Goal: Task Accomplishment & Management: Manage account settings

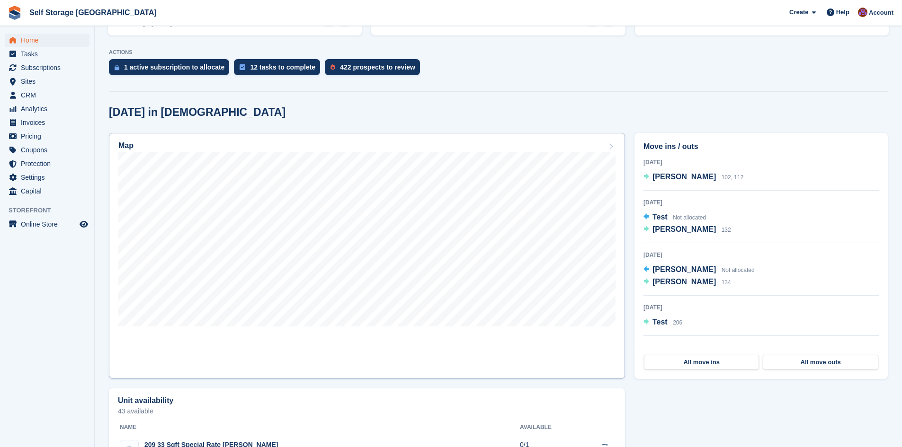
scroll to position [189, 0]
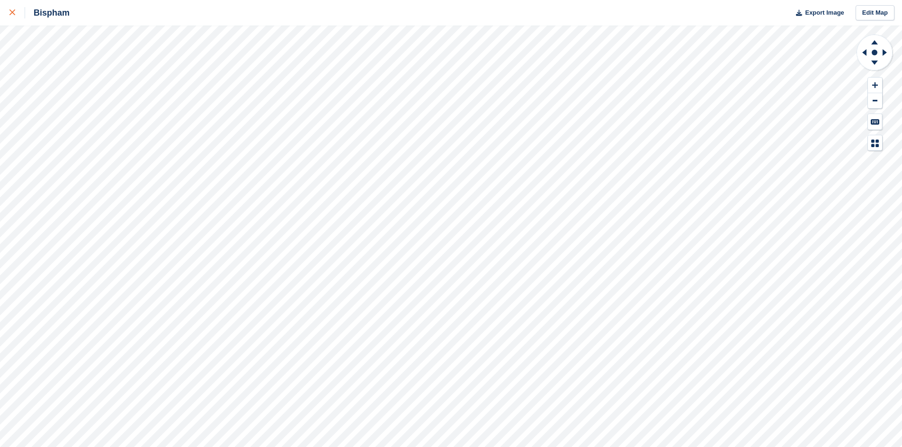
click at [15, 14] on div at bounding box center [17, 12] width 16 height 11
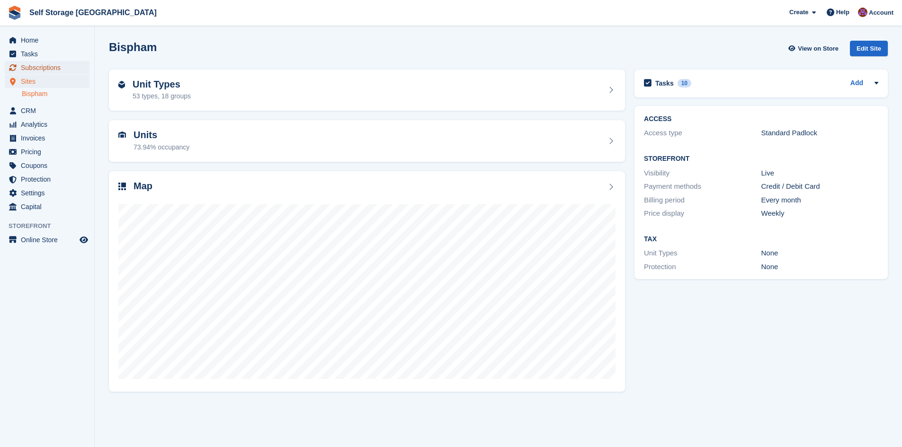
click at [45, 66] on span "Subscriptions" at bounding box center [49, 67] width 57 height 13
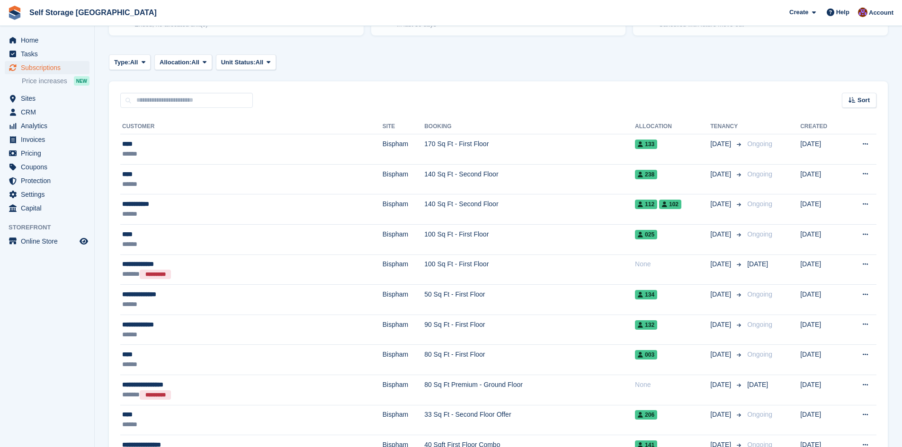
scroll to position [189, 0]
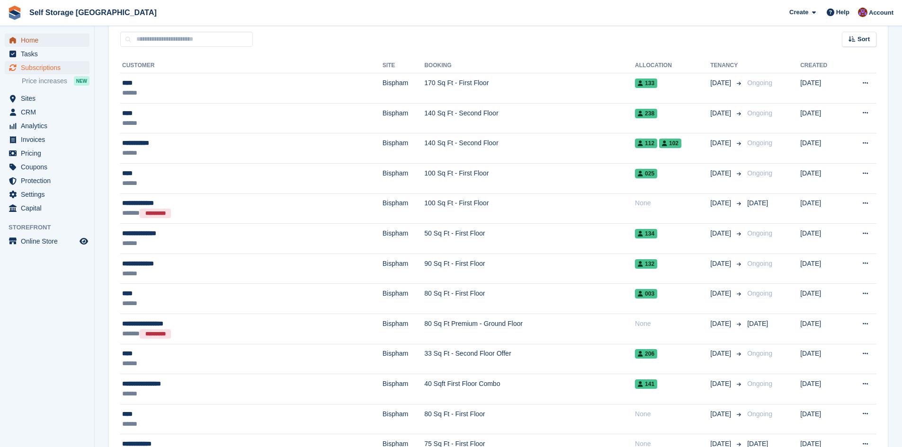
click at [37, 38] on span "Home" at bounding box center [49, 40] width 57 height 13
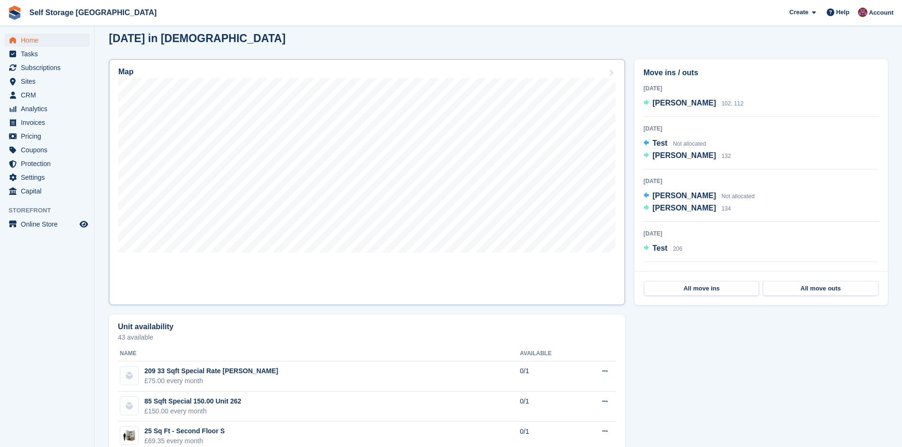
scroll to position [237, 0]
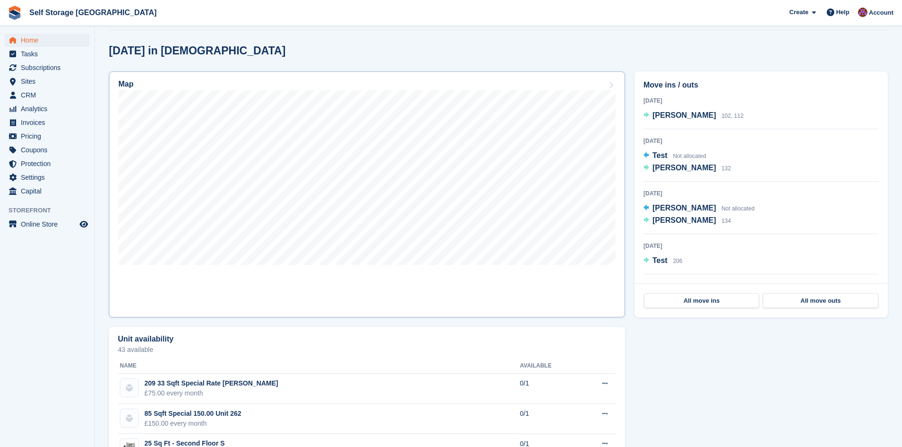
click at [407, 271] on link "Map" at bounding box center [367, 194] width 516 height 246
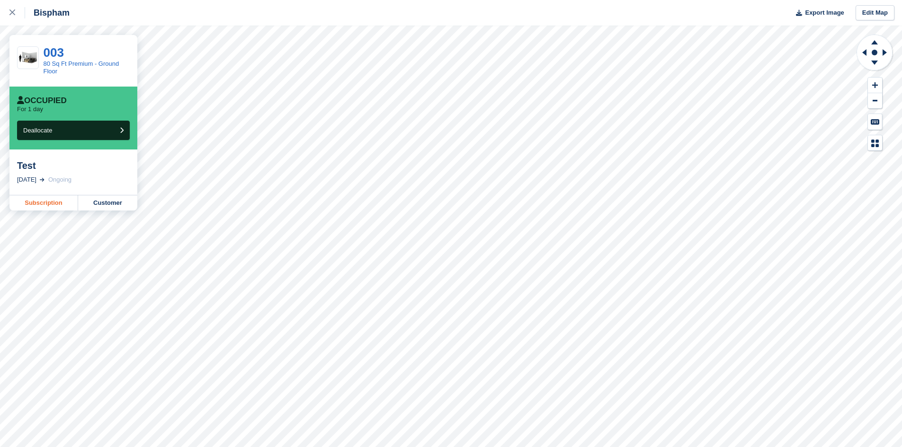
click at [27, 201] on link "Subscription" at bounding box center [43, 203] width 69 height 15
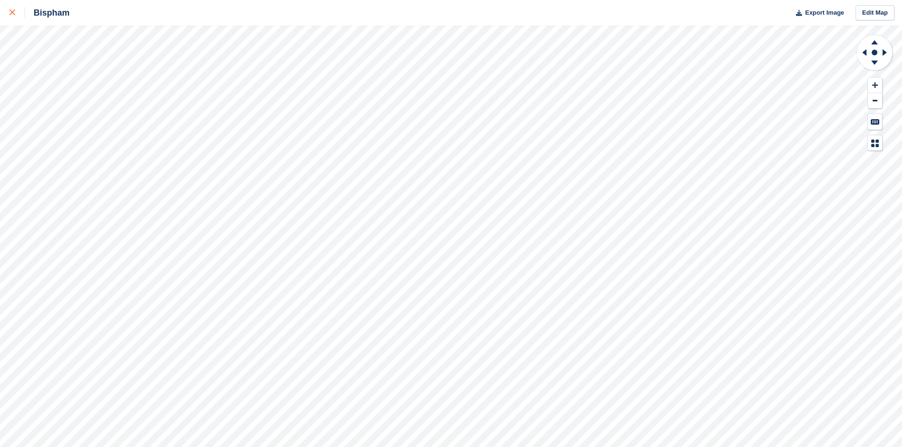
click at [10, 10] on icon at bounding box center [12, 12] width 6 height 6
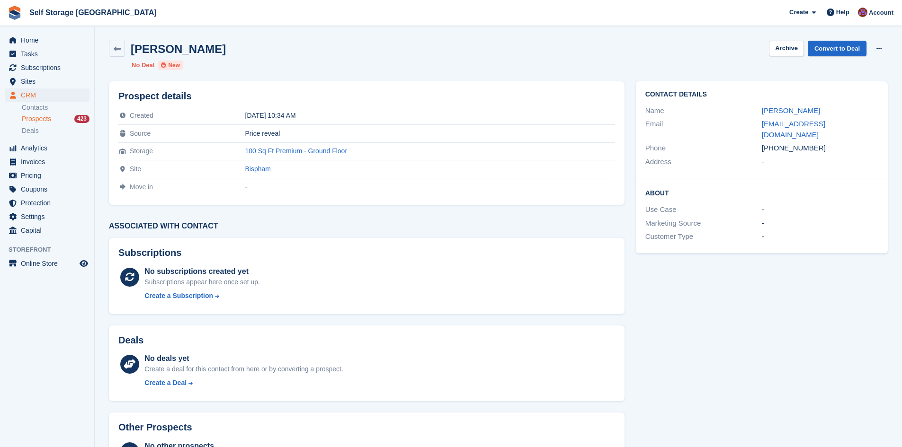
click at [32, 119] on span "Prospects" at bounding box center [36, 119] width 29 height 9
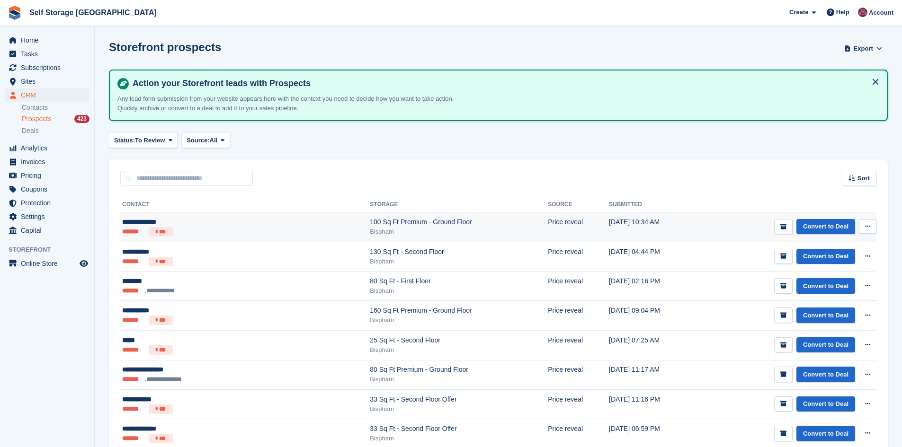
click at [400, 227] on div "Bispham" at bounding box center [459, 231] width 178 height 9
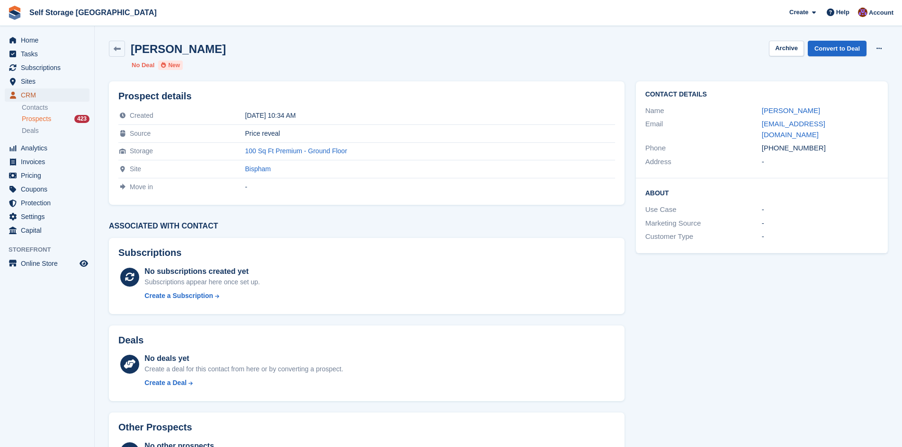
click at [28, 96] on span "CRM" at bounding box center [49, 95] width 57 height 13
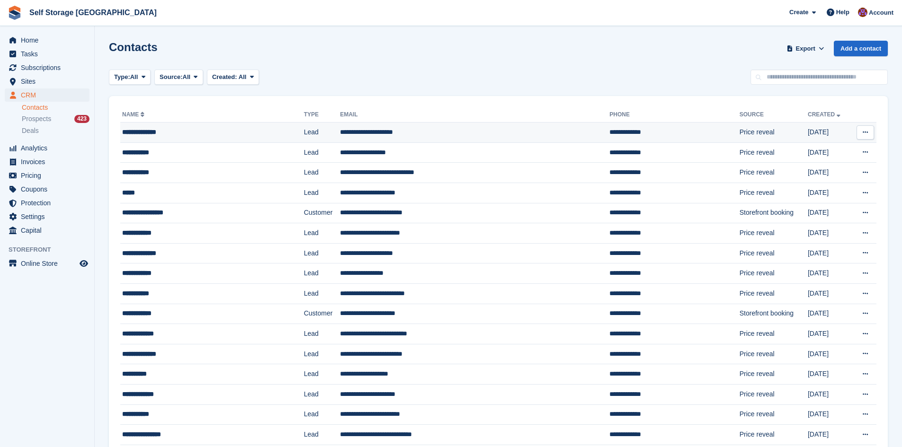
click at [382, 135] on td "**********" at bounding box center [474, 133] width 269 height 20
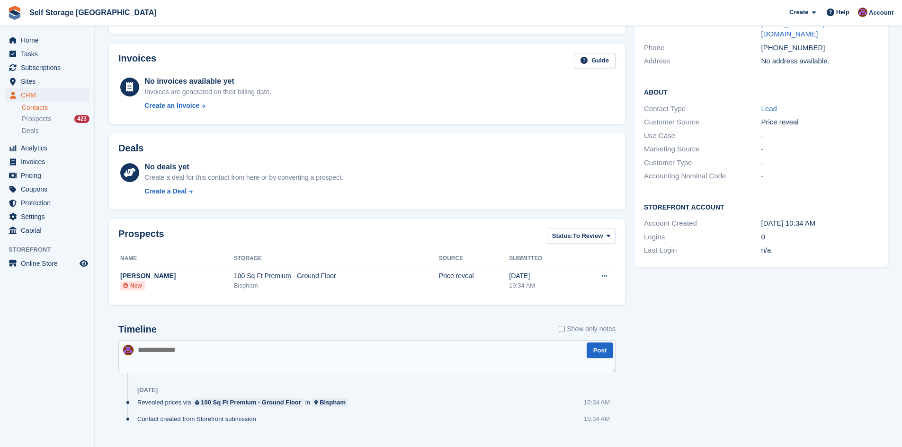
scroll to position [130, 0]
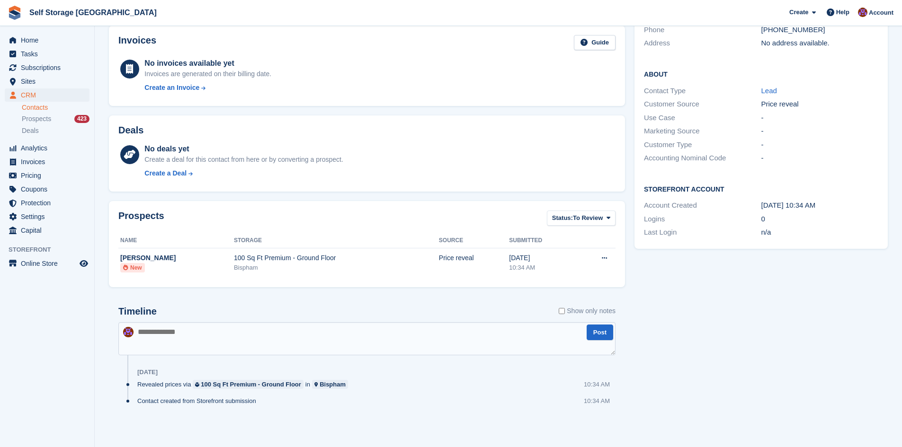
click at [209, 339] on textarea at bounding box center [366, 338] width 497 height 33
type textarea "**********"
click at [596, 334] on button "Post" at bounding box center [600, 333] width 27 height 16
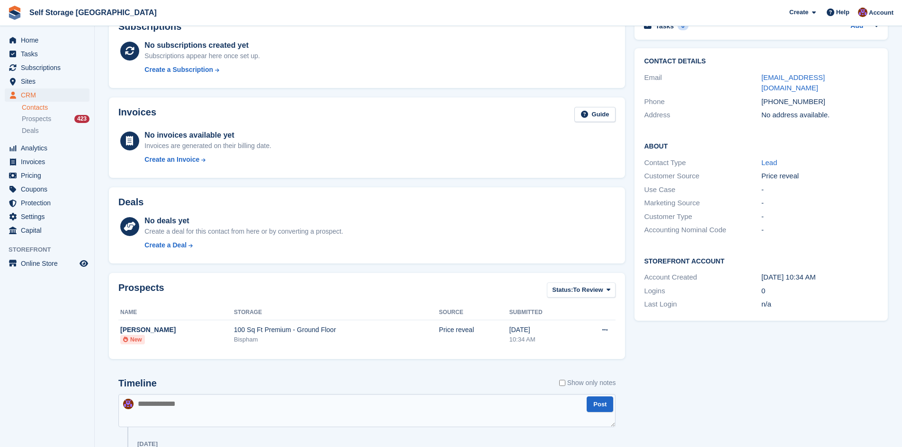
scroll to position [0, 0]
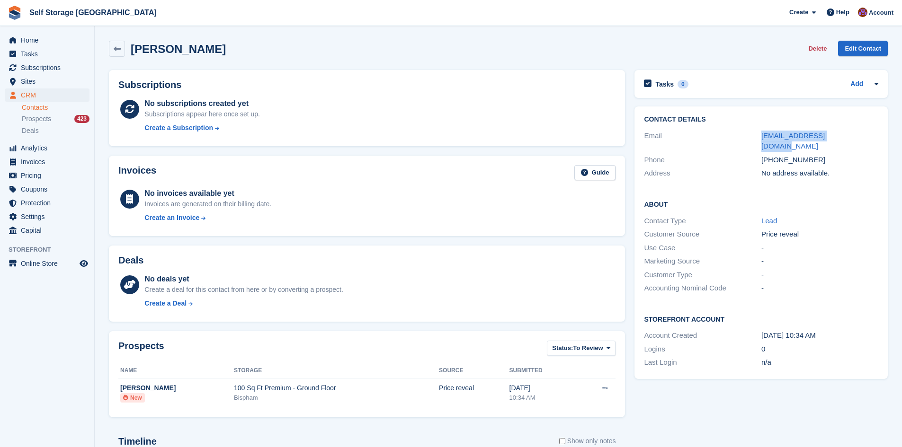
drag, startPoint x: 847, startPoint y: 131, endPoint x: 749, endPoint y: 129, distance: 98.0
click at [749, 129] on div "Email [EMAIL_ADDRESS][DOMAIN_NAME]" at bounding box center [761, 141] width 234 height 24
copy div "[EMAIL_ADDRESS][DOMAIN_NAME]"
click at [27, 66] on span "Subscriptions" at bounding box center [49, 67] width 57 height 13
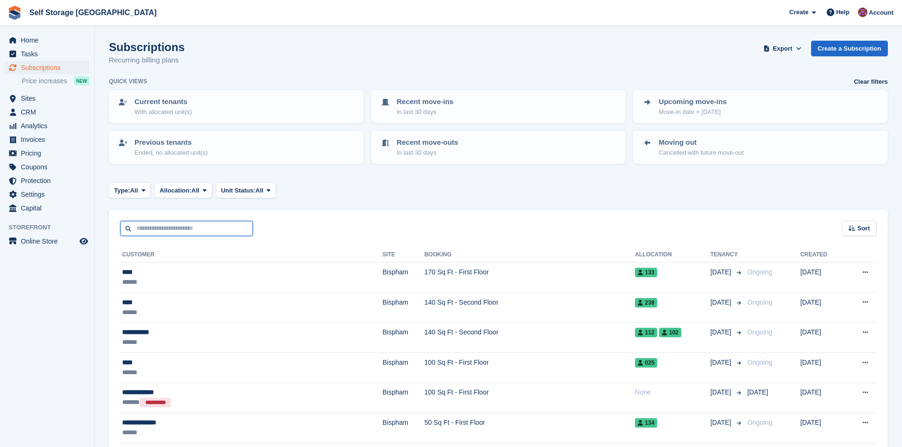
click at [159, 231] on input "text" at bounding box center [186, 229] width 133 height 16
type input "*******"
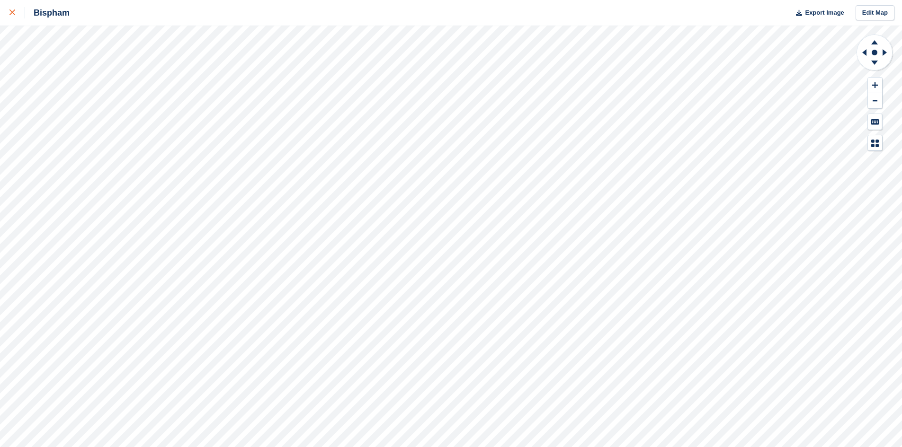
click at [18, 13] on div at bounding box center [17, 12] width 16 height 11
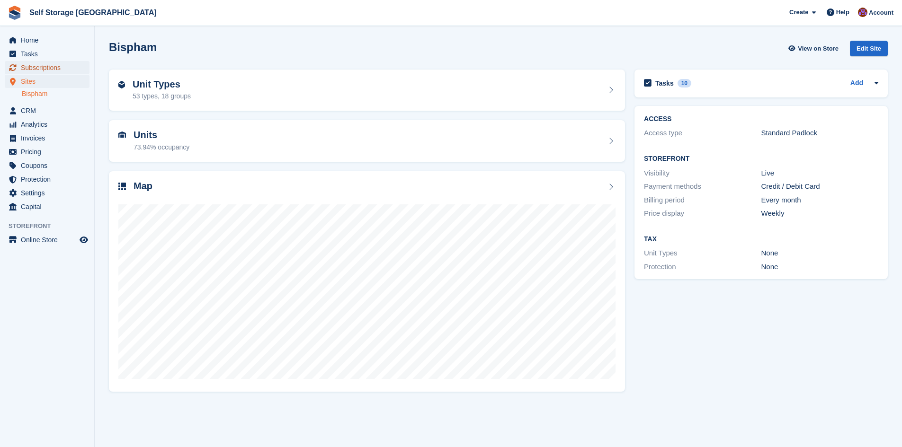
click at [43, 66] on span "Subscriptions" at bounding box center [49, 67] width 57 height 13
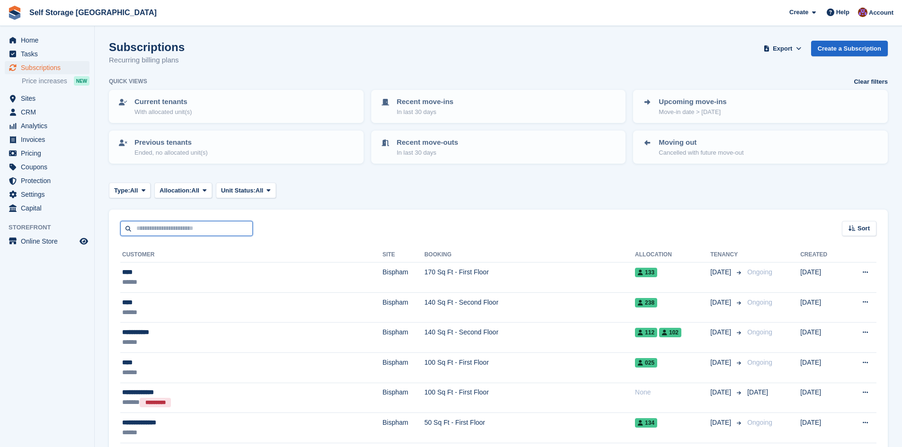
click at [198, 225] on input "text" at bounding box center [186, 229] width 133 height 16
type input "****"
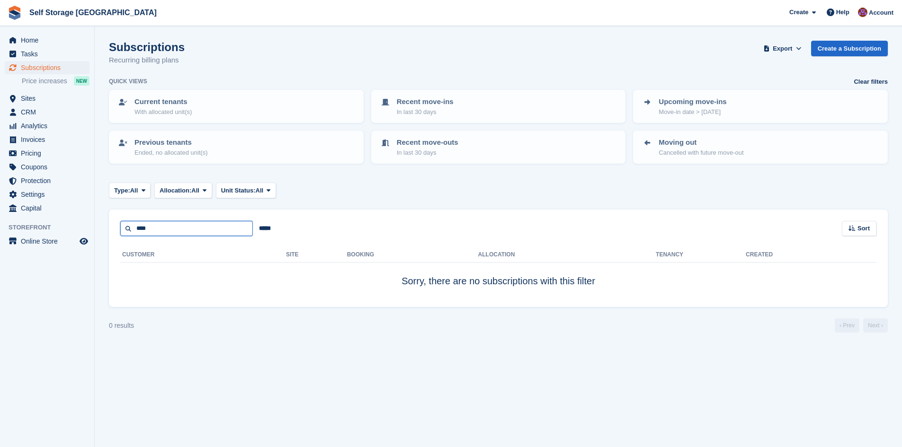
click at [173, 233] on input "****" at bounding box center [186, 229] width 133 height 16
type input "*****"
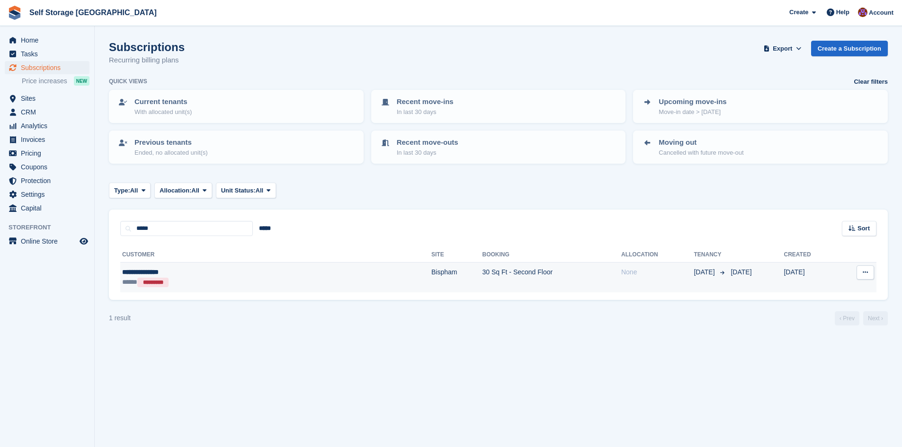
click at [482, 272] on td "30 Sq Ft - Second Floor" at bounding box center [551, 278] width 139 height 30
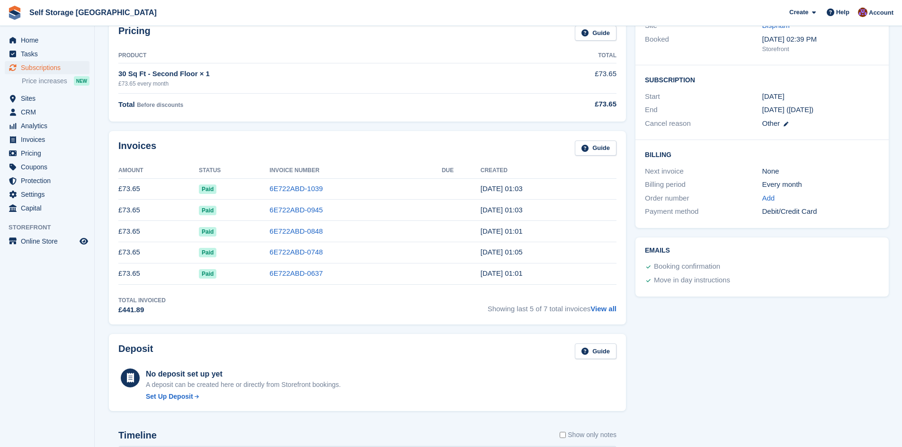
scroll to position [122, 0]
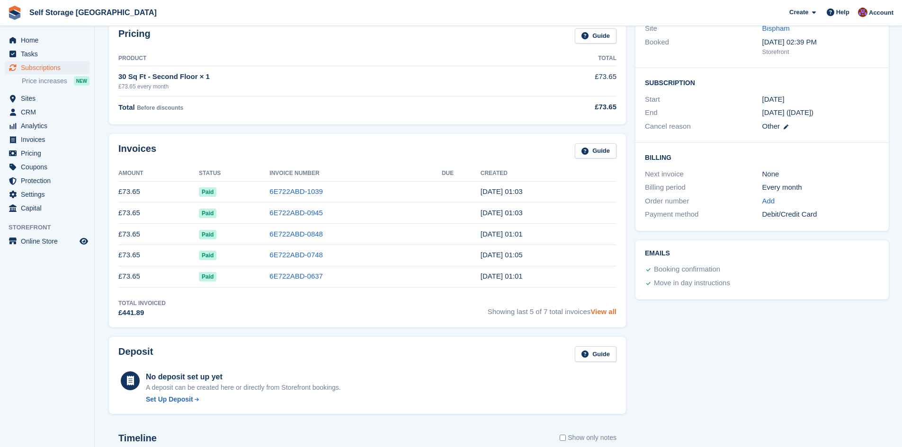
click at [603, 313] on link "View all" at bounding box center [603, 312] width 26 height 8
